Goal: Book appointment/travel/reservation

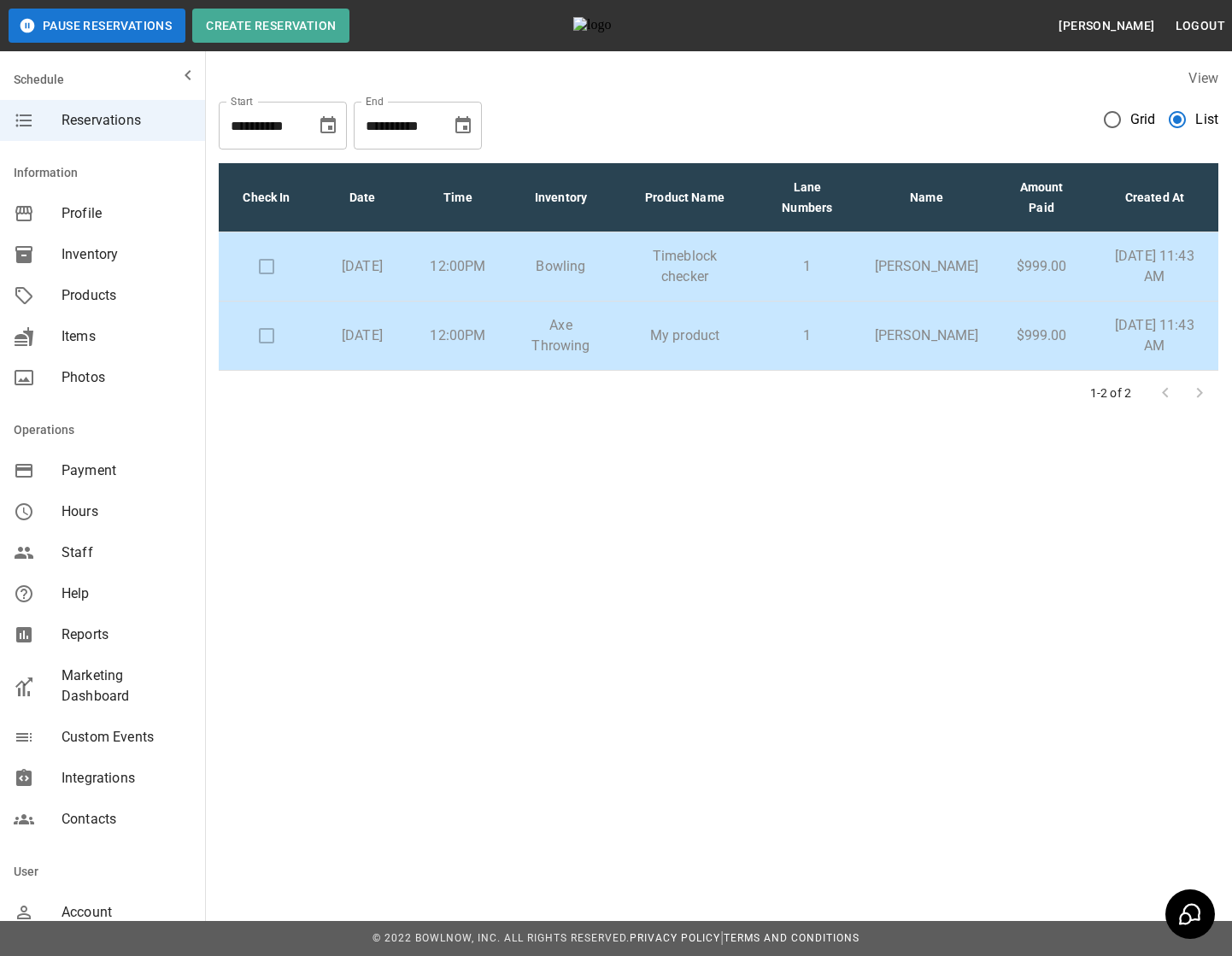
click at [753, 352] on td "My product" at bounding box center [685, 336] width 137 height 70
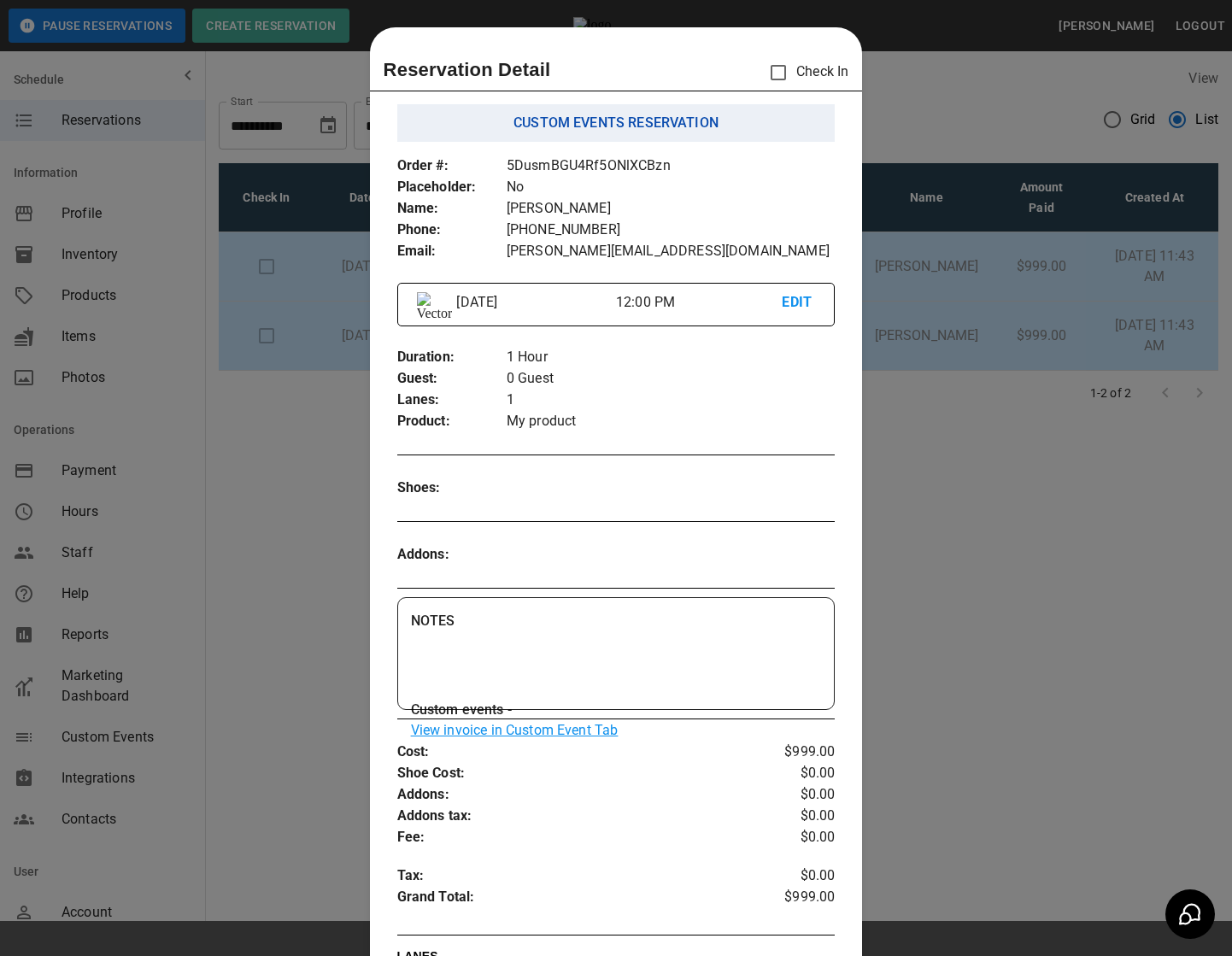
scroll to position [27, 0]
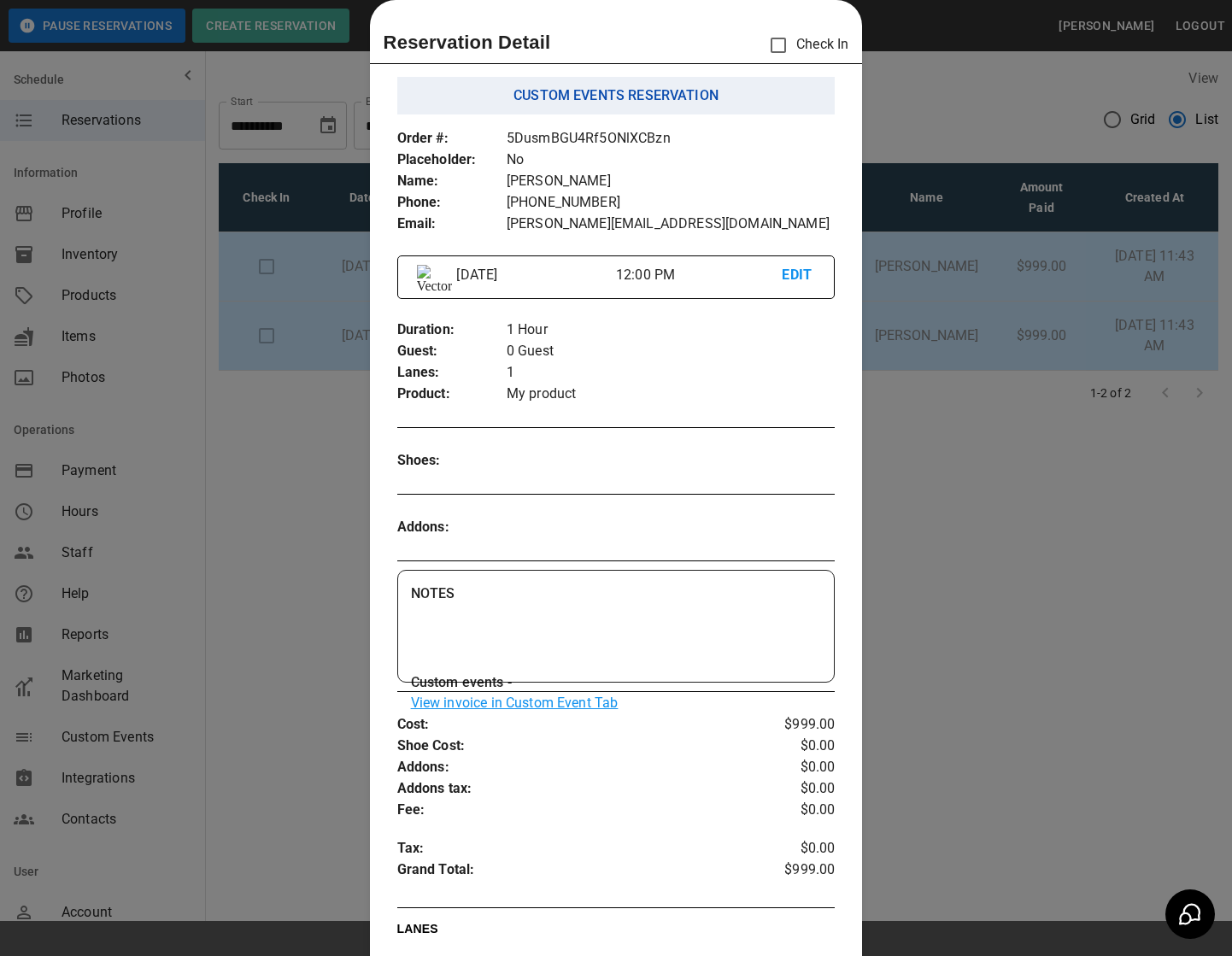
click at [237, 169] on div at bounding box center [616, 478] width 1232 height 956
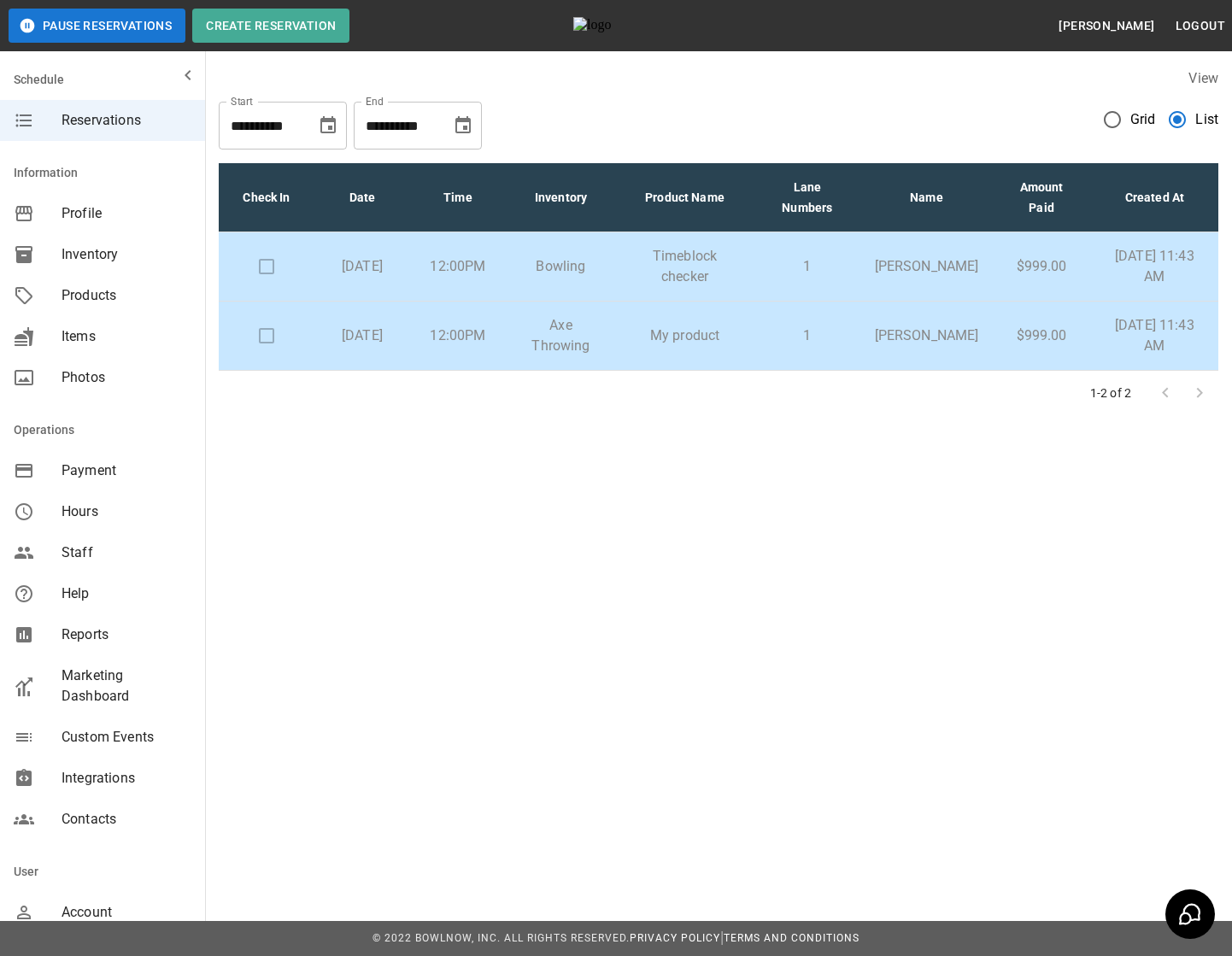
click at [446, 348] on td "12:00PM" at bounding box center [458, 336] width 96 height 70
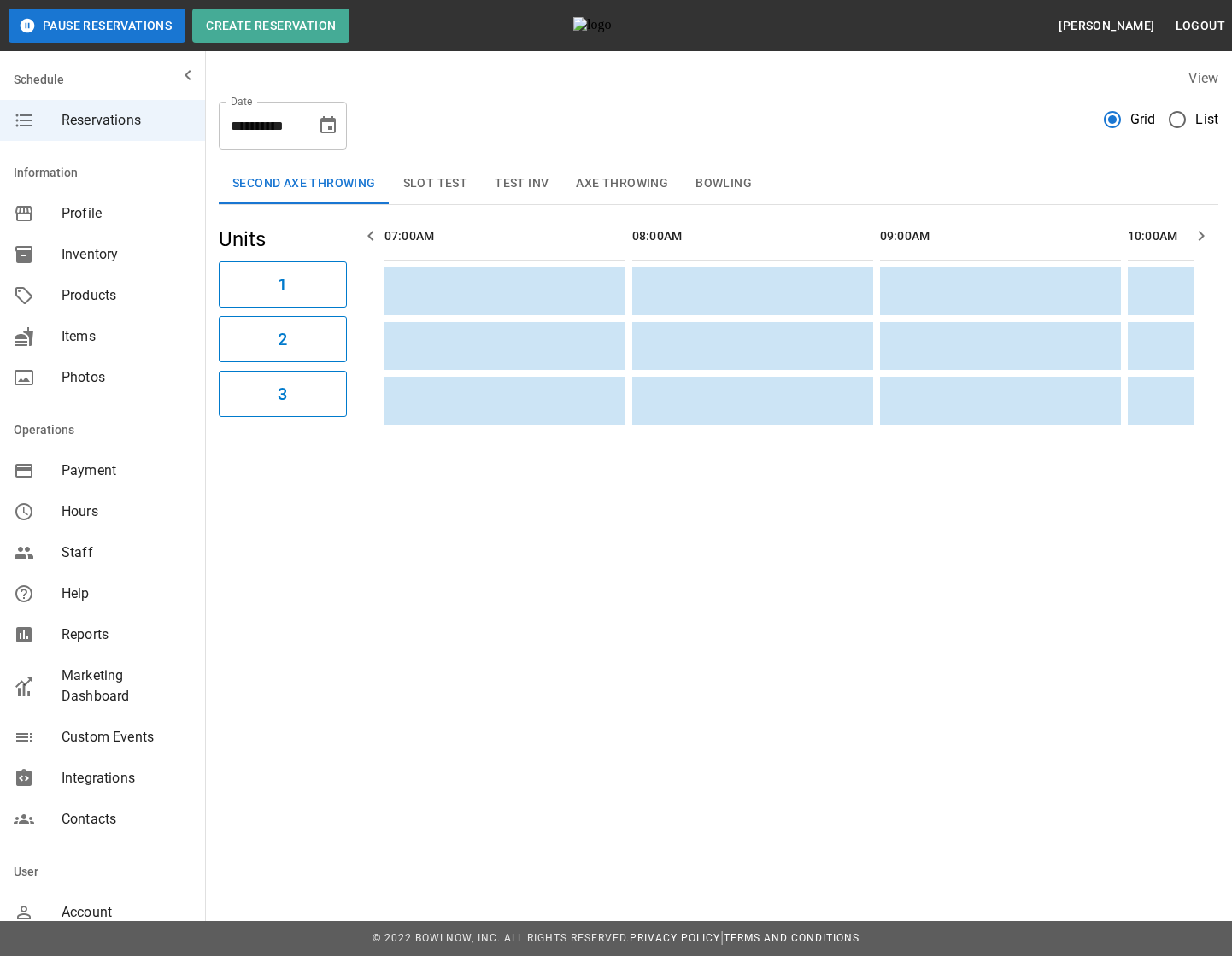
scroll to position [0, 3220]
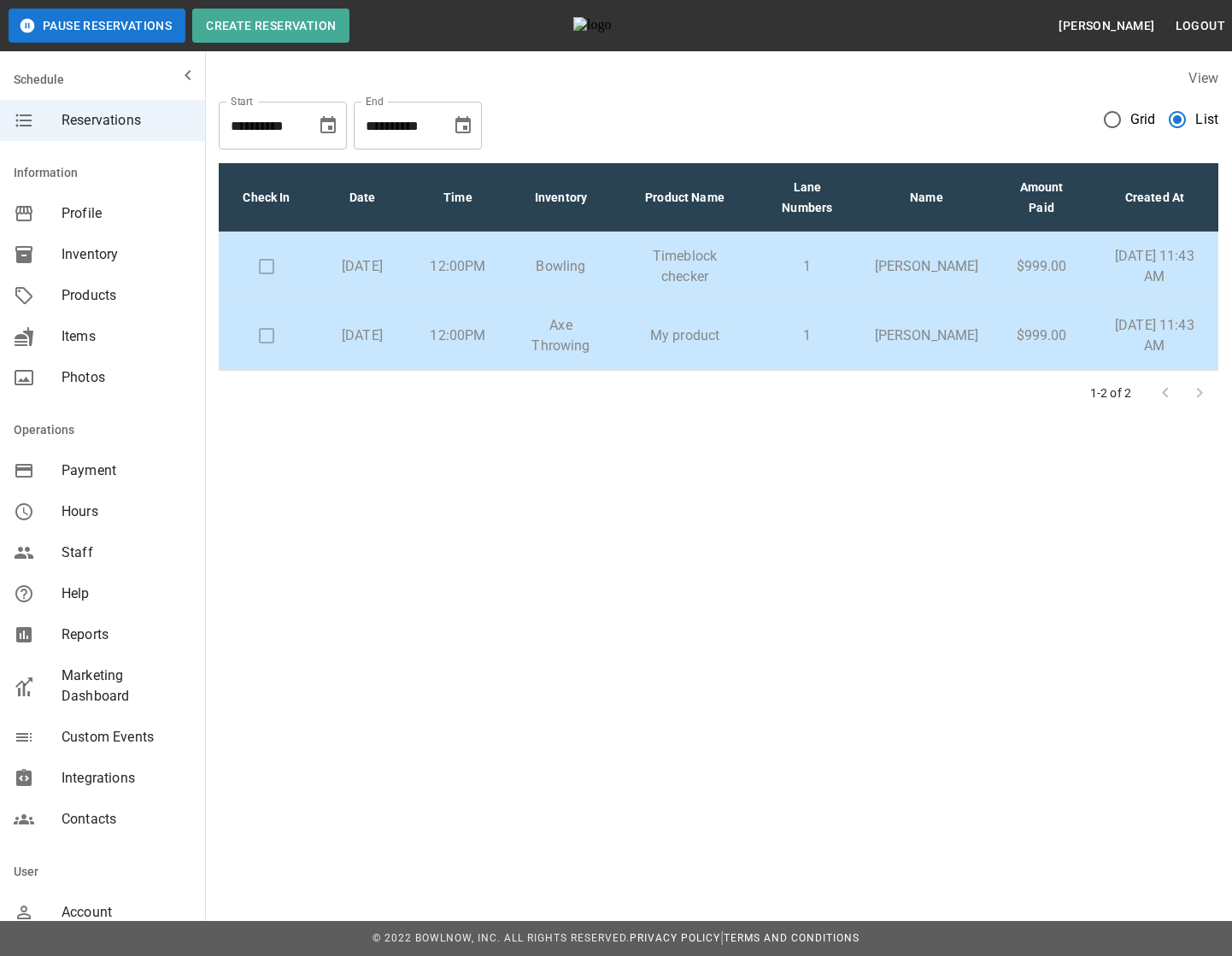
click at [708, 342] on p "My product" at bounding box center [684, 335] width 110 height 20
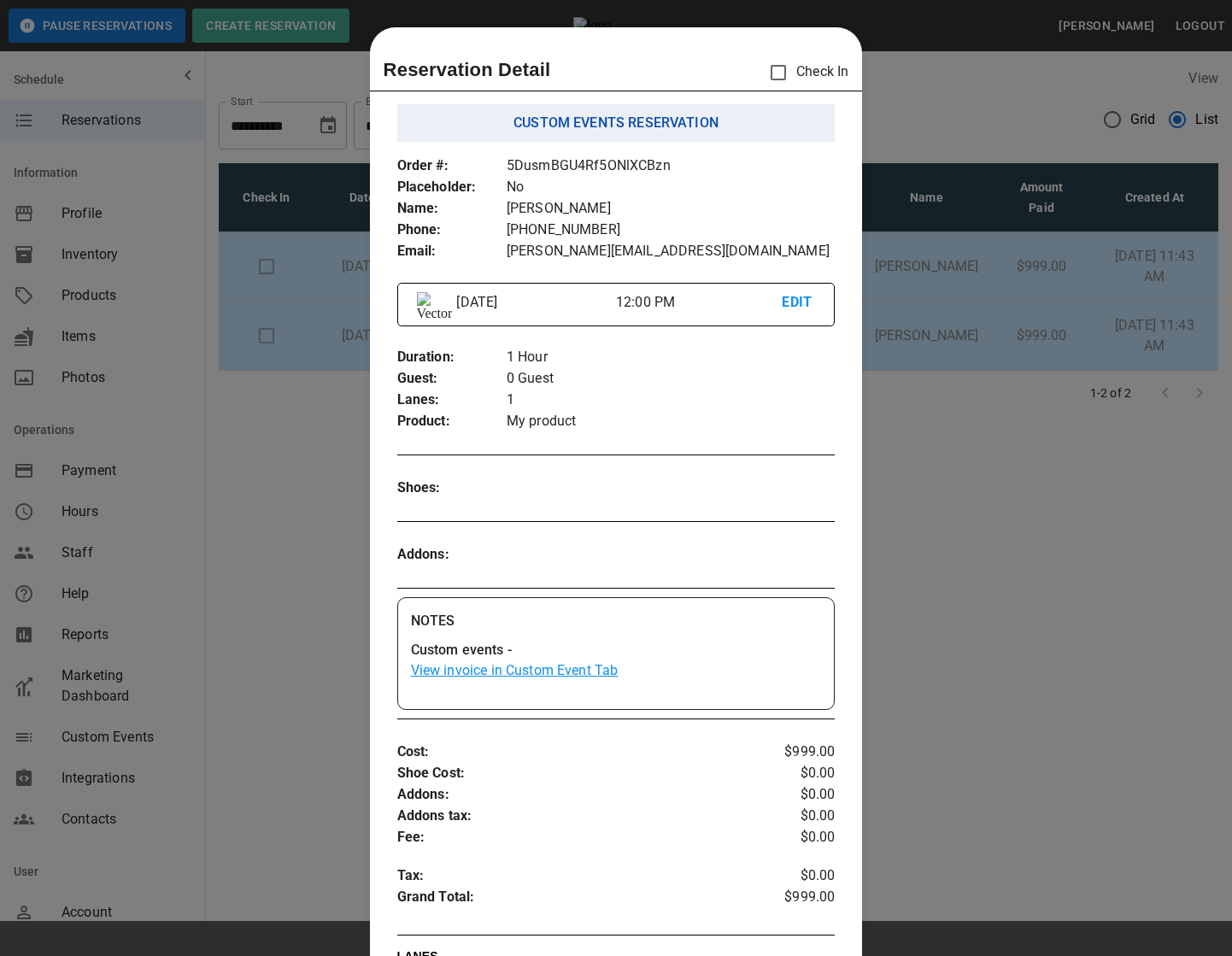
scroll to position [27, 0]
